Goal: Information Seeking & Learning: Learn about a topic

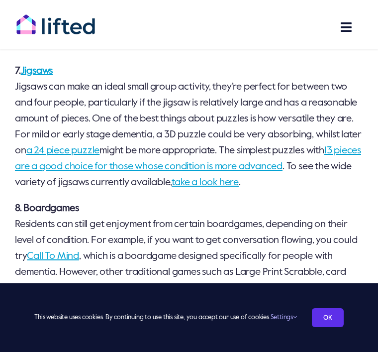
scroll to position [1339, 0]
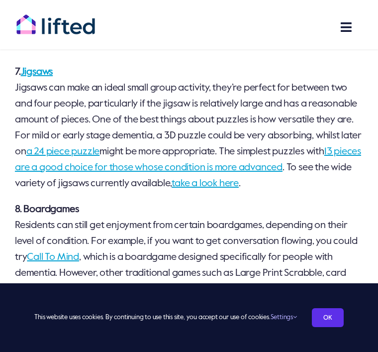
click at [100, 148] on link "a 24 piece puzzle" at bounding box center [63, 152] width 74 height 10
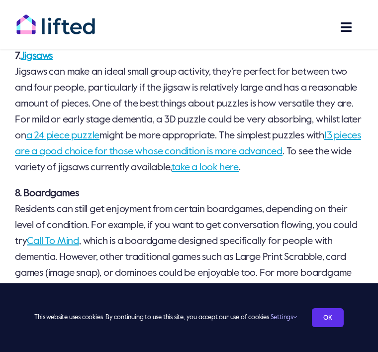
click at [239, 164] on link "take a look here" at bounding box center [205, 168] width 67 height 10
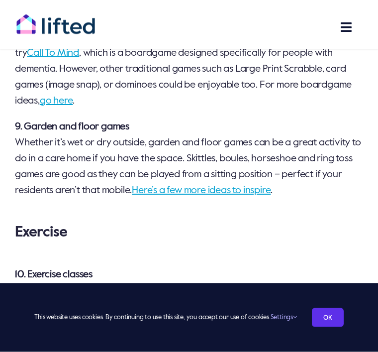
scroll to position [1543, 0]
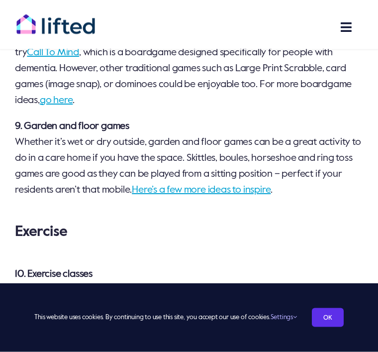
click at [206, 195] on link "Here’s a few more ideas to inspire" at bounding box center [201, 190] width 139 height 10
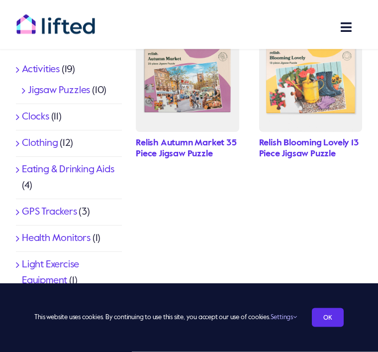
scroll to position [426, 0]
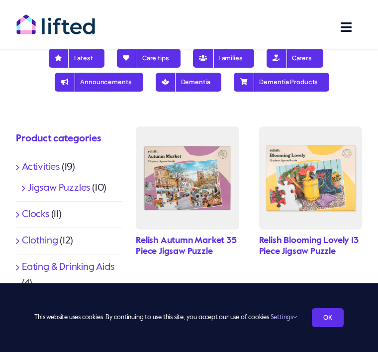
scroll to position [320, 0]
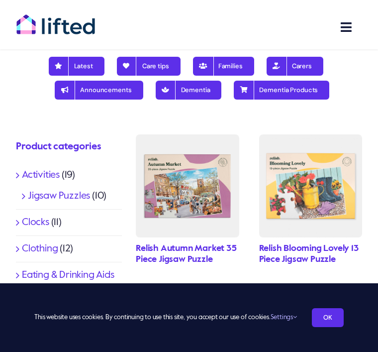
click at [231, 64] on span "Families" at bounding box center [223, 66] width 38 height 8
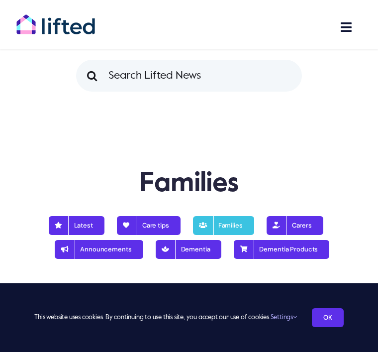
click at [281, 250] on span "Dementia Products" at bounding box center [281, 249] width 73 height 8
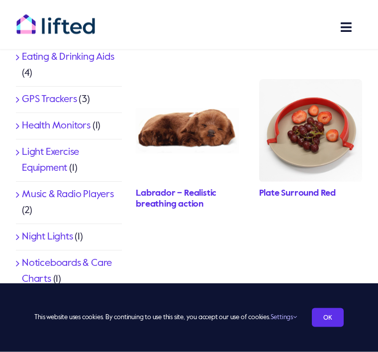
scroll to position [506, 0]
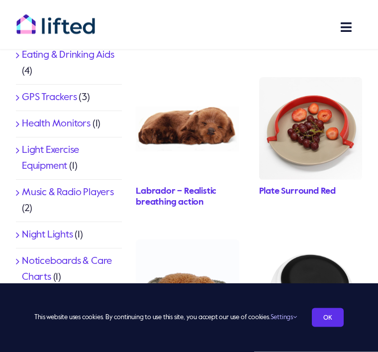
click at [71, 192] on link "Music & Radio Players" at bounding box center [68, 193] width 92 height 10
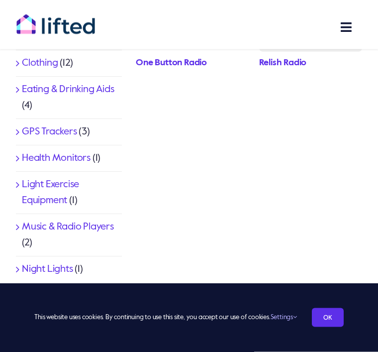
scroll to position [517, 0]
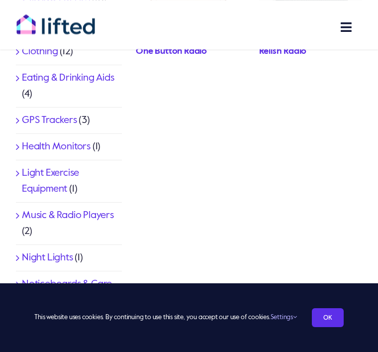
click at [62, 215] on link "Music & Radio Players" at bounding box center [68, 215] width 92 height 10
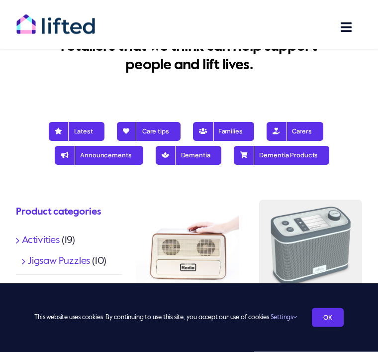
scroll to position [257, 0]
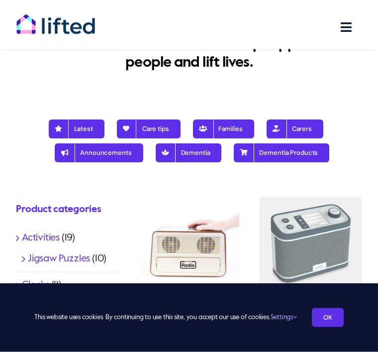
click at [44, 233] on link "Activities" at bounding box center [41, 238] width 38 height 10
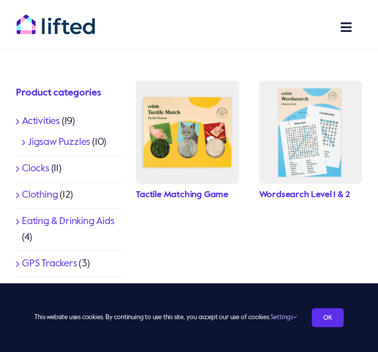
scroll to position [374, 0]
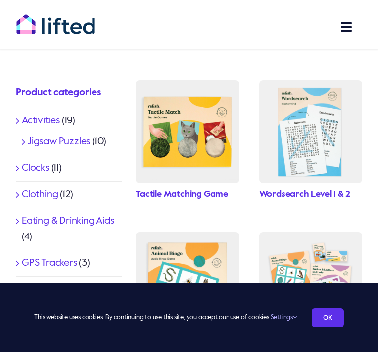
click at [184, 192] on link "Tactile Matching Game" at bounding box center [182, 193] width 92 height 9
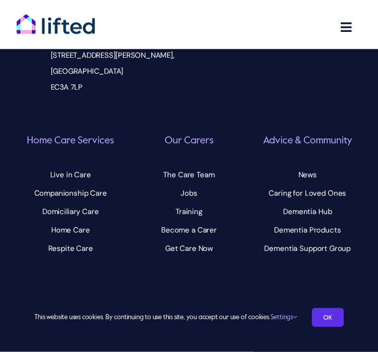
scroll to position [644, 0]
click at [189, 219] on span "Training" at bounding box center [189, 211] width 27 height 16
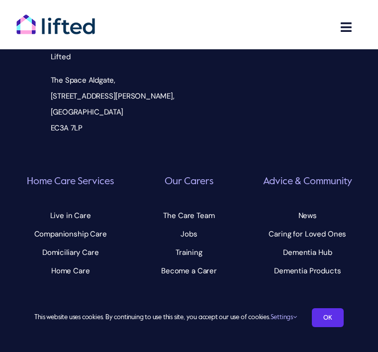
scroll to position [2725, 0]
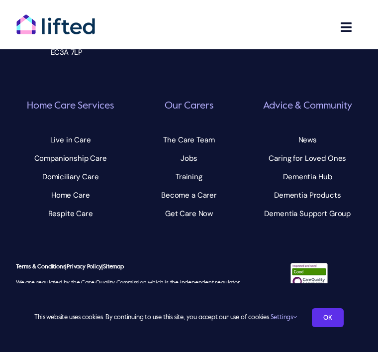
click at [308, 113] on h6 "Advice & Community" at bounding box center [307, 105] width 111 height 13
click at [283, 106] on div "Lifted The Space Aldgate, 30 Dukes Pl, London EC3A 7LP Home Care Services Toggl…" at bounding box center [189, 76] width 356 height 311
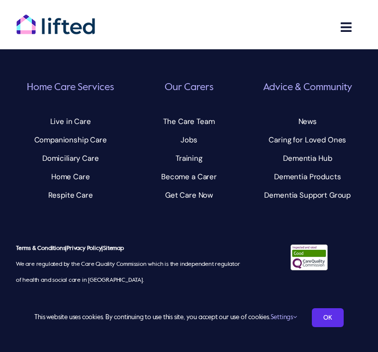
scroll to position [2747, 0]
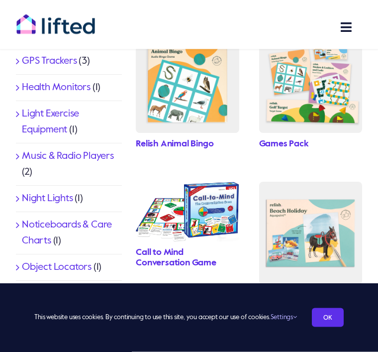
scroll to position [577, 0]
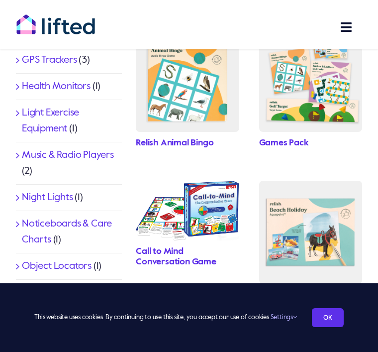
click at [160, 253] on link "Call to Mind Conversation Game" at bounding box center [176, 257] width 81 height 20
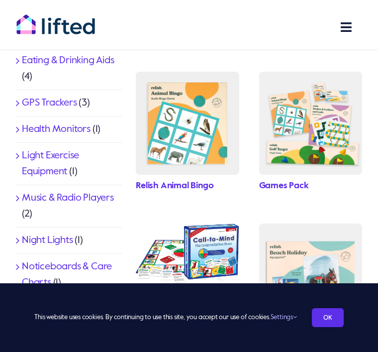
scroll to position [534, 0]
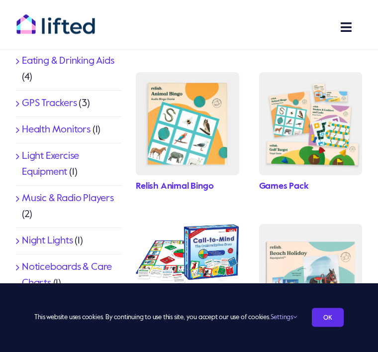
click at [306, 118] on img "games_bundle" at bounding box center [310, 124] width 103 height 103
click at [165, 124] on img "1" at bounding box center [187, 123] width 103 height 103
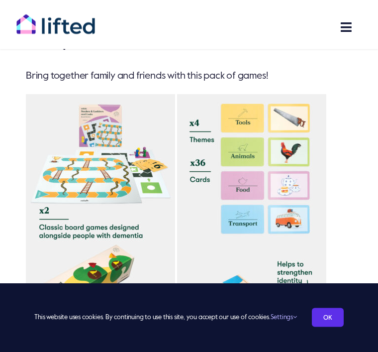
scroll to position [297, 0]
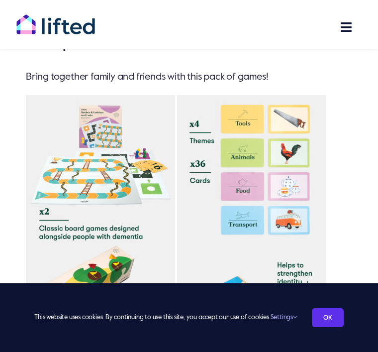
click at [266, 168] on img at bounding box center [251, 169] width 149 height 149
click at [265, 152] on img at bounding box center [251, 169] width 149 height 149
click at [249, 235] on img at bounding box center [251, 169] width 149 height 149
click at [251, 193] on img at bounding box center [251, 169] width 149 height 149
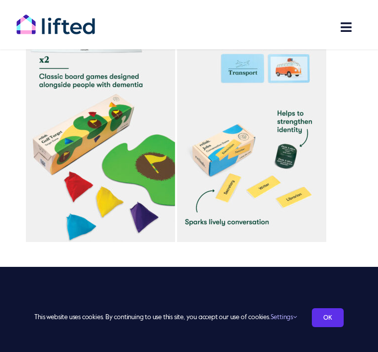
scroll to position [448, 0]
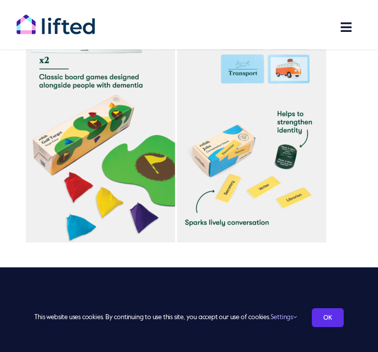
click at [123, 170] on img at bounding box center [100, 167] width 149 height 149
click at [91, 134] on img at bounding box center [100, 167] width 149 height 149
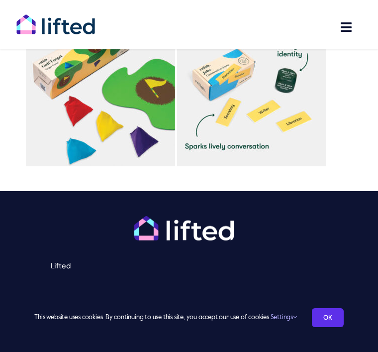
scroll to position [523, 0]
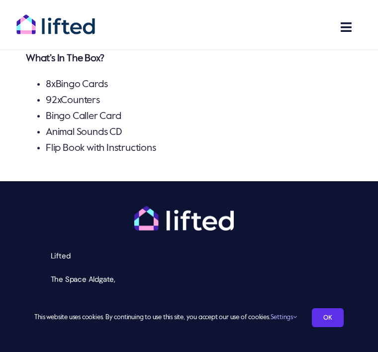
scroll to position [966, 0]
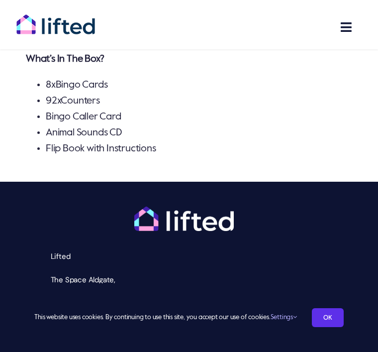
click at [89, 141] on li "Animal Sounds CD" at bounding box center [199, 133] width 306 height 16
click at [84, 93] on li "8xBingo Cards" at bounding box center [199, 85] width 306 height 16
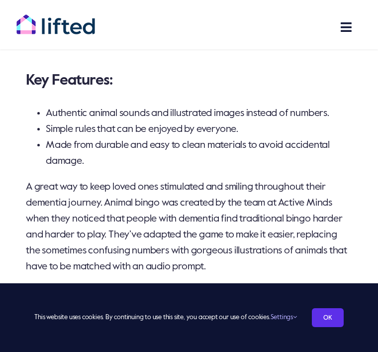
scroll to position [533, 0]
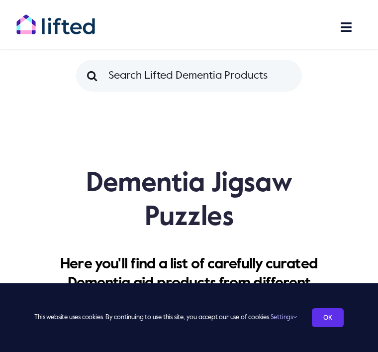
click at [190, 78] on input "Search for:" at bounding box center [189, 76] width 226 height 32
click at [91, 76] on input "" at bounding box center [92, 76] width 32 height 32
click at [95, 82] on input "" at bounding box center [92, 76] width 32 height 32
click at [95, 77] on input "" at bounding box center [92, 76] width 32 height 32
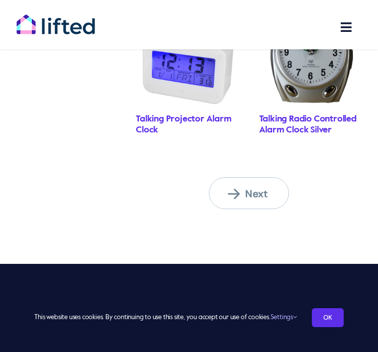
scroll to position [1229, 0]
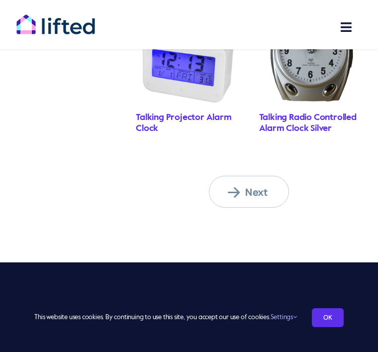
click at [233, 196] on link "Next" at bounding box center [249, 192] width 80 height 32
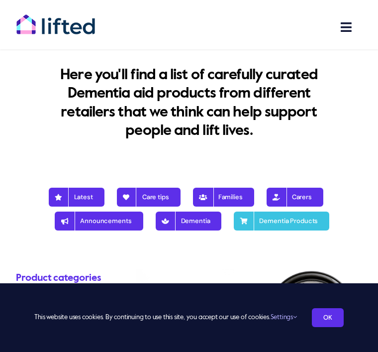
scroll to position [158, 0]
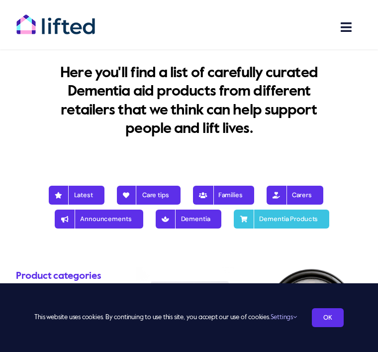
click at [84, 191] on span "Latest" at bounding box center [76, 195] width 33 height 8
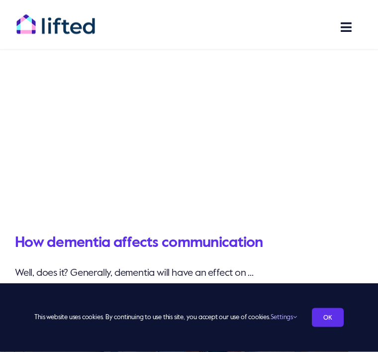
scroll to position [2481, 0]
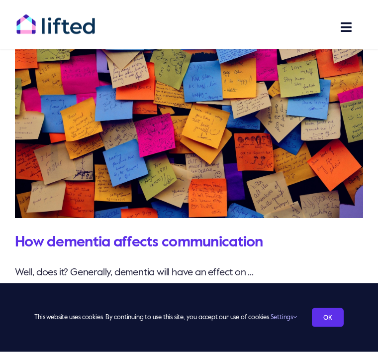
click at [206, 130] on link "How dementia affects communication" at bounding box center [189, 94] width 348 height 247
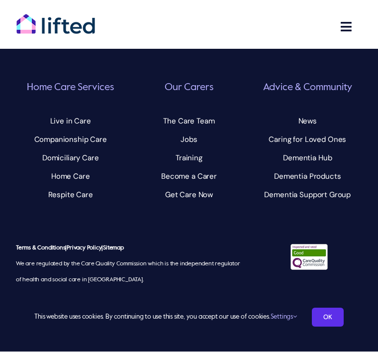
scroll to position [2864, 0]
